Goal: Transaction & Acquisition: Purchase product/service

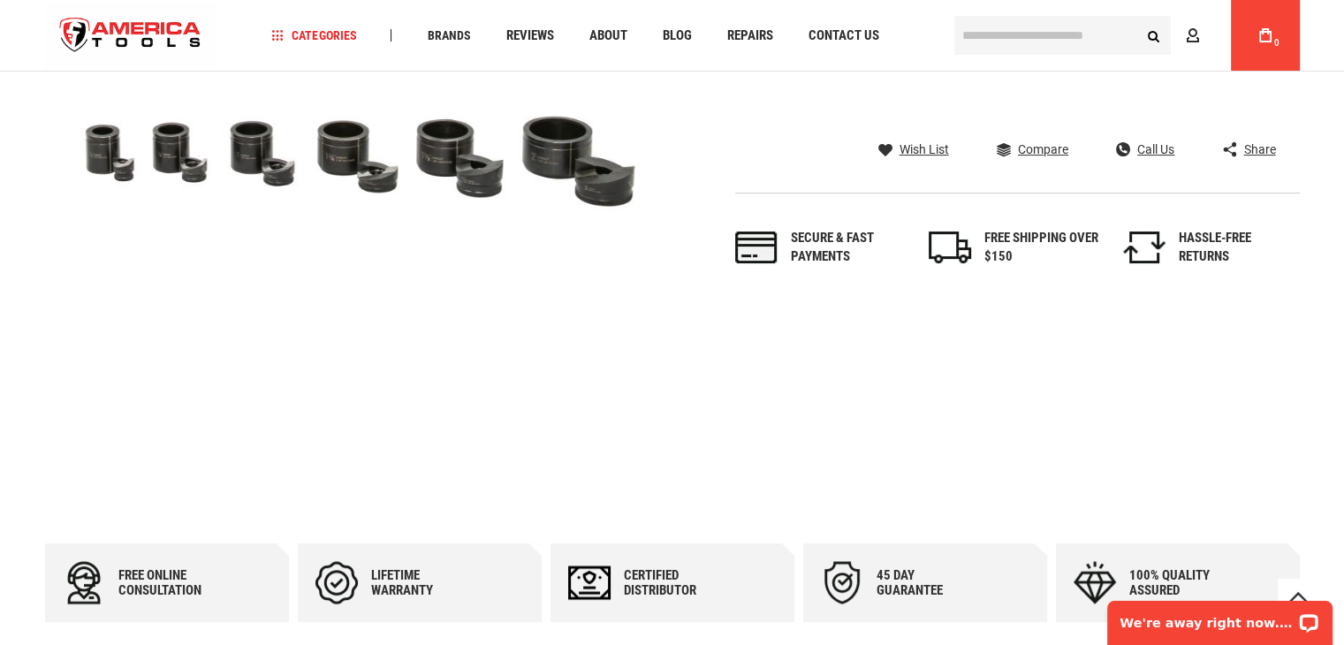
scroll to position [685, 0]
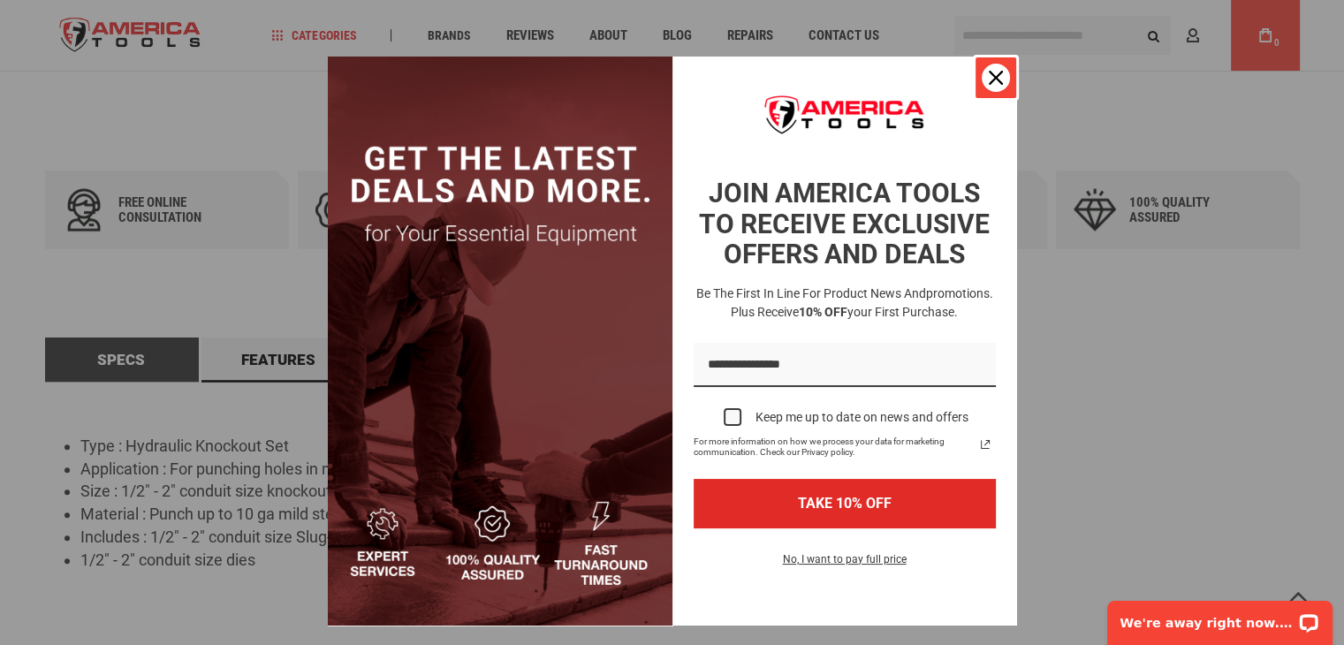
click at [982, 84] on div "Close" at bounding box center [996, 78] width 28 height 28
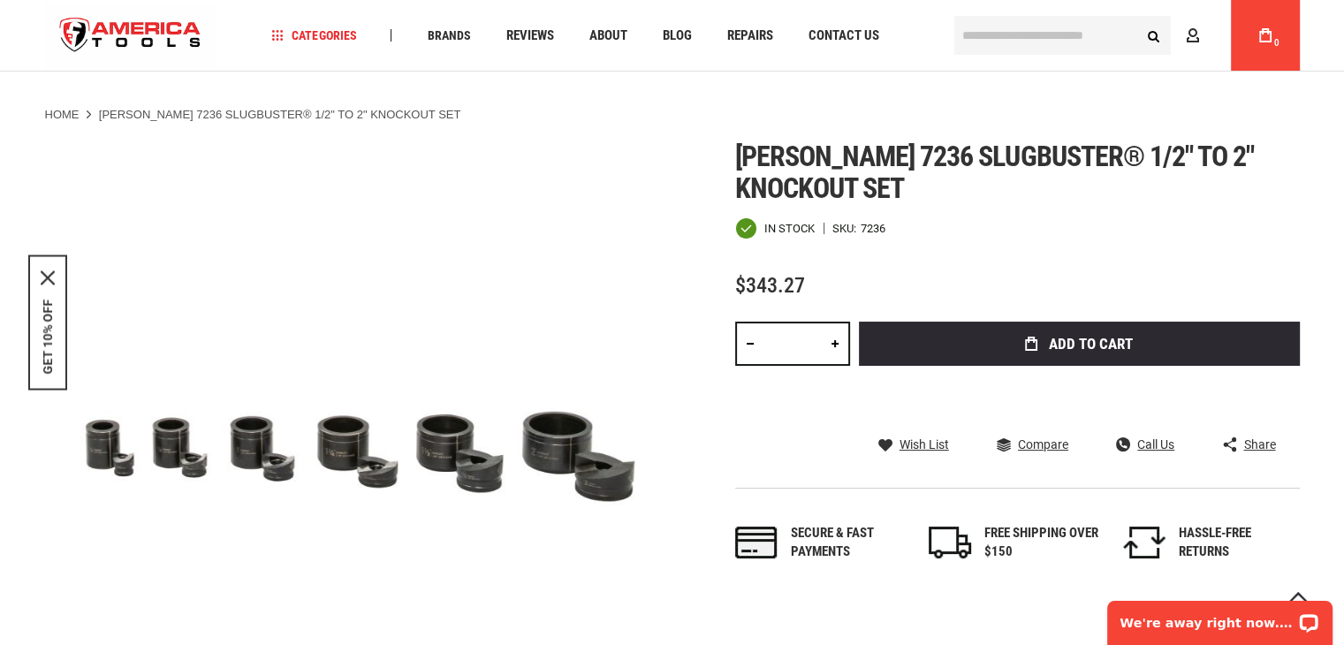
scroll to position [0, 0]
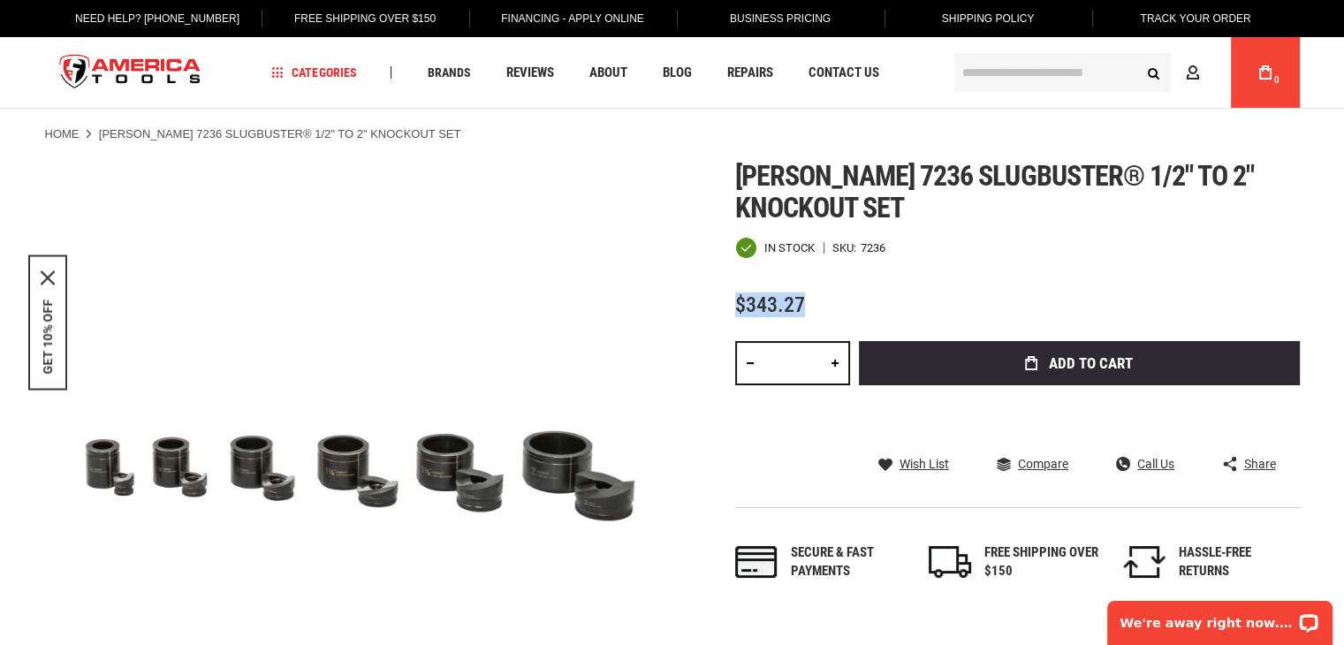
drag, startPoint x: 803, startPoint y: 301, endPoint x: 728, endPoint y: 305, distance: 74.4
click at [728, 305] on div "Skip to the end of the images gallery Skip to the beginning of the images galle…" at bounding box center [672, 474] width 1255 height 628
copy span "$343.27"
